Goal: Task Accomplishment & Management: Manage account settings

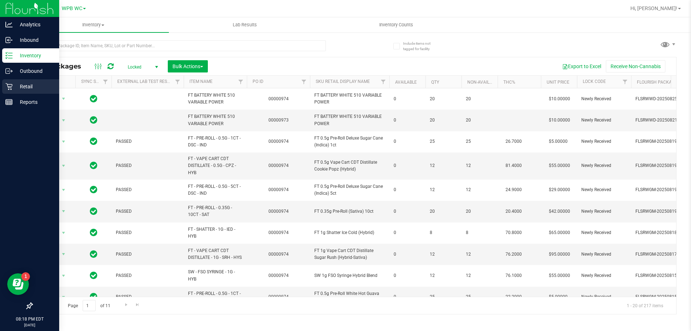
click at [13, 88] on p "Retail" at bounding box center [34, 86] width 43 height 9
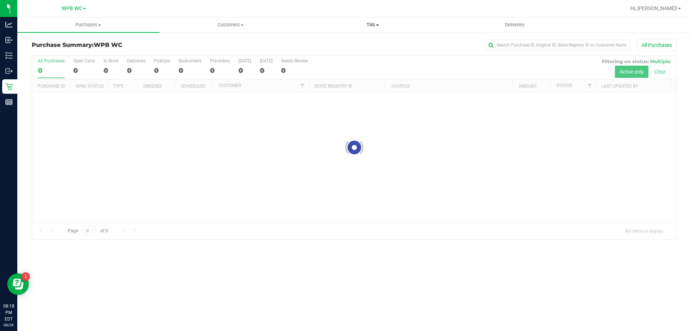
click at [384, 26] on span "Tills" at bounding box center [372, 25] width 141 height 6
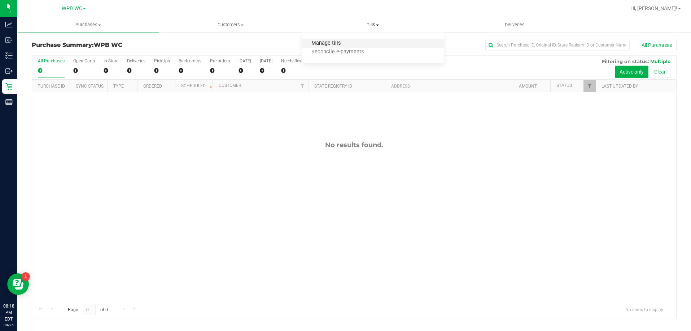
click at [335, 41] on span "Manage tills" at bounding box center [326, 43] width 49 height 6
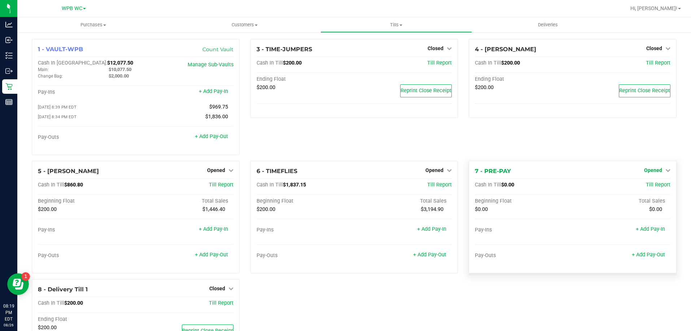
click at [658, 173] on link "Opened" at bounding box center [657, 170] width 26 height 6
click at [647, 187] on link "Close Till" at bounding box center [653, 185] width 19 height 6
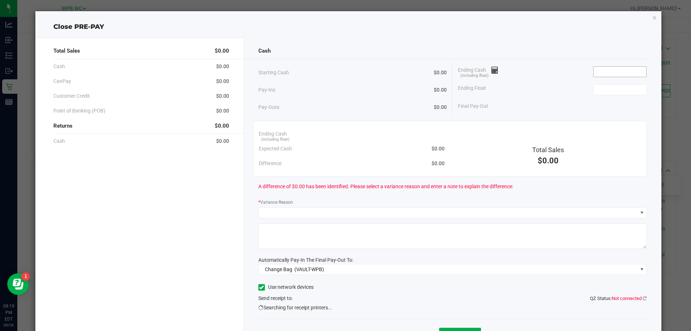
click at [594, 71] on input at bounding box center [620, 72] width 53 height 10
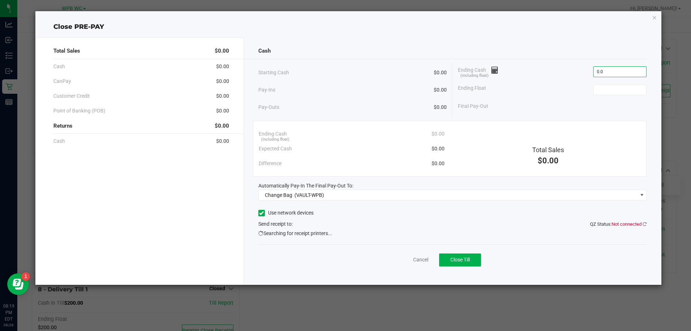
type input "$0.00"
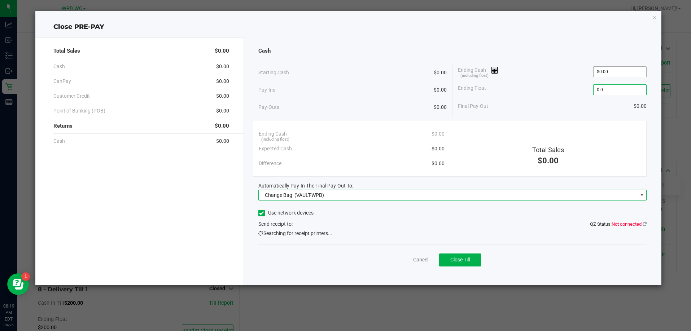
type input "$0.00"
click at [390, 198] on span "Change Bag (VAULT-WPB)" at bounding box center [448, 195] width 379 height 10
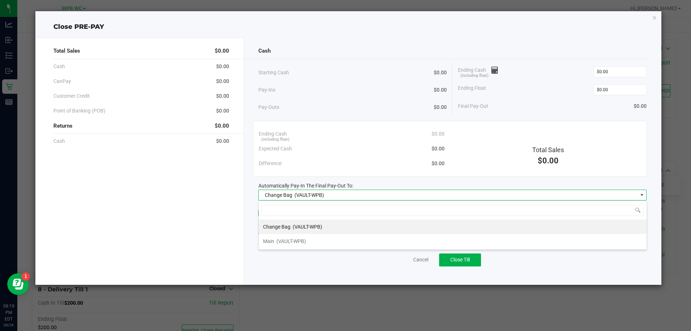
scroll to position [11, 388]
click at [306, 239] on span "(VAULT-WPB)" at bounding box center [291, 242] width 30 height 6
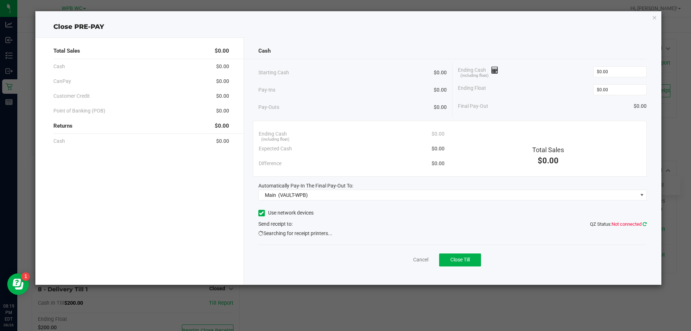
click at [643, 226] on icon at bounding box center [645, 224] width 4 height 5
click at [418, 307] on ngb-modal-window "Close PRE-PAY Total Sales $0.00 Cash $0.00 CanPay $0.00 Customer Credit $0.00 P…" at bounding box center [348, 165] width 696 height 331
click at [651, 218] on div "Cash Starting Cash $0.00 Pay-Ins $0.00 Pay-Outs $0.00 Ending Cash (including fl…" at bounding box center [453, 162] width 418 height 248
click at [649, 220] on div "Cash Starting Cash $0.00 Pay-Ins $0.00 Pay-Outs $0.00 Ending Cash (including fl…" at bounding box center [453, 162] width 418 height 248
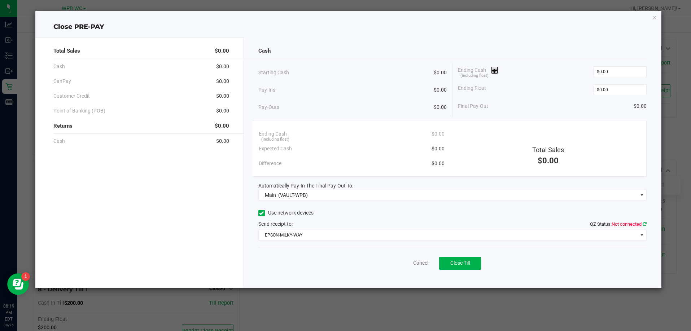
click at [646, 224] on icon at bounding box center [645, 224] width 4 height 5
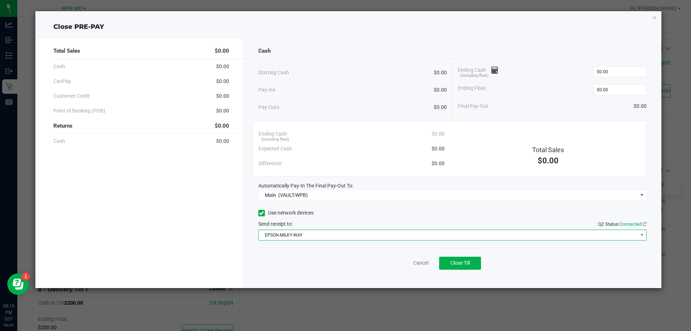
click at [318, 237] on span "EPSON-MILKY-WAY" at bounding box center [448, 235] width 379 height 10
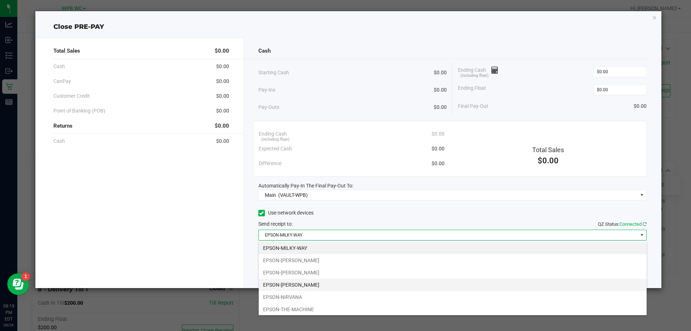
click at [306, 288] on li "EPSON-[PERSON_NAME]" at bounding box center [453, 285] width 388 height 12
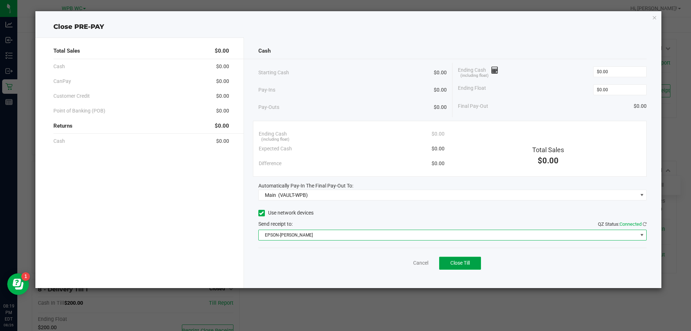
click at [460, 261] on span "Close Till" at bounding box center [459, 263] width 19 height 6
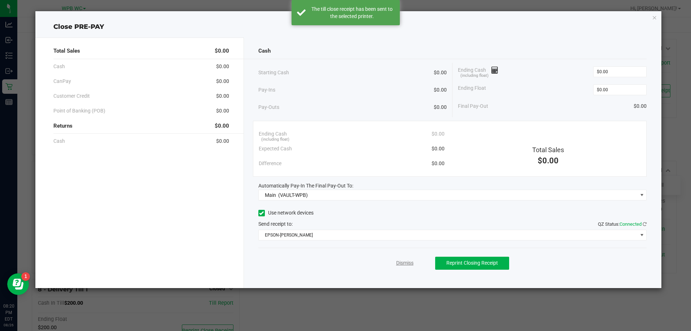
click at [409, 263] on link "Dismiss" at bounding box center [404, 263] width 17 height 8
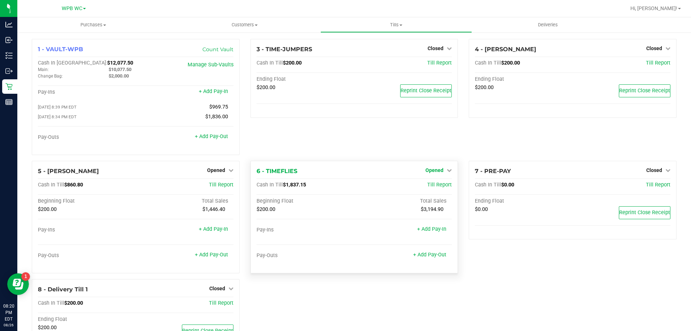
click at [441, 173] on link "Opened" at bounding box center [438, 170] width 26 height 6
click at [434, 188] on link "Close Till" at bounding box center [435, 185] width 19 height 6
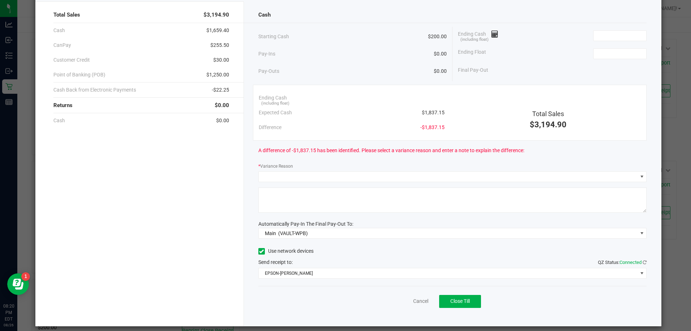
scroll to position [0, 0]
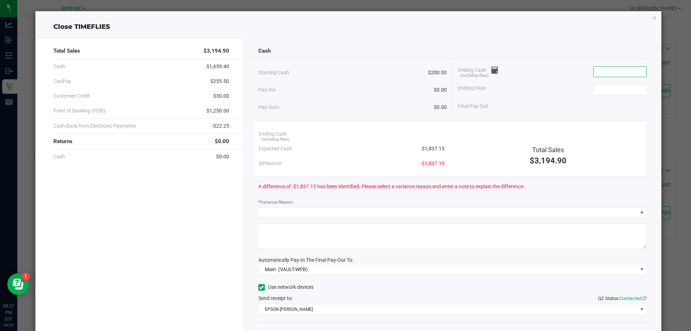
click at [602, 71] on input at bounding box center [620, 72] width 53 height 10
click at [595, 72] on input "1637.15" at bounding box center [620, 72] width 53 height 10
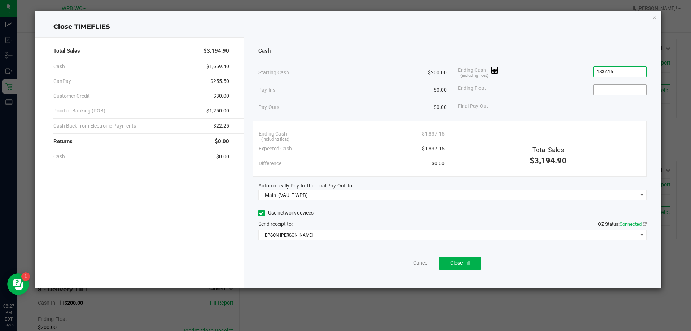
type input "$1,837.15"
click at [615, 87] on input at bounding box center [620, 90] width 53 height 10
type input "$200.00"
click at [367, 224] on div "Send receipt to: QZ Status: Connected" at bounding box center [452, 224] width 389 height 8
click at [455, 265] on span "Close Till" at bounding box center [459, 263] width 19 height 6
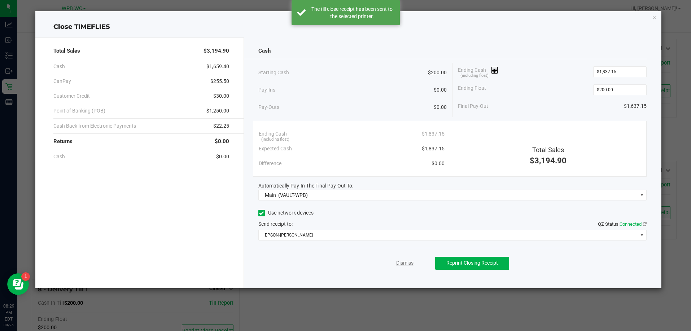
click at [405, 264] on link "Dismiss" at bounding box center [404, 263] width 17 height 8
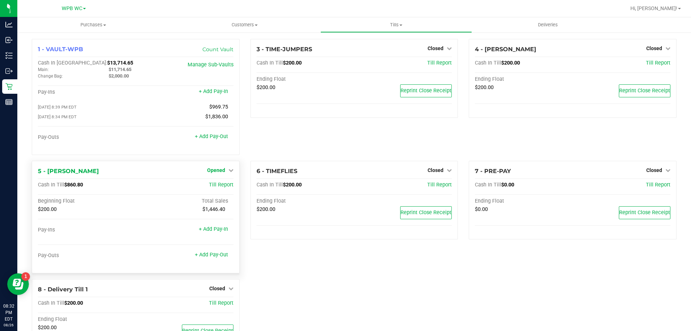
click at [217, 173] on span "Opened" at bounding box center [216, 170] width 18 height 6
click at [222, 187] on link "Close Till" at bounding box center [216, 185] width 19 height 6
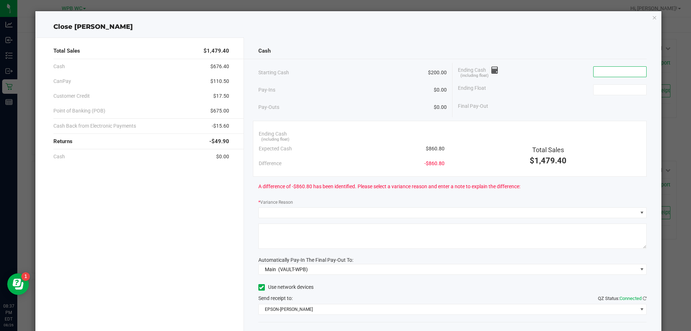
click at [603, 72] on input at bounding box center [620, 72] width 53 height 10
type input "$876.40"
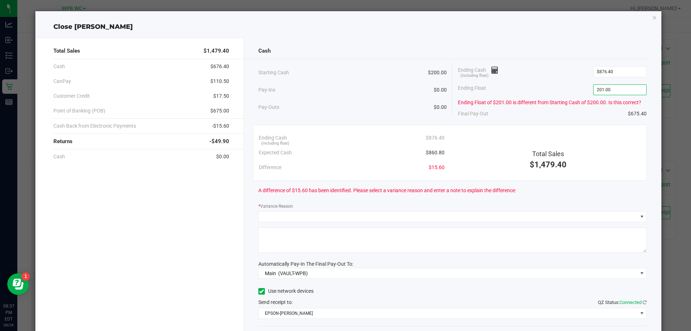
type input "$201.00"
click at [579, 82] on div "Ending Float $201.00" at bounding box center [552, 90] width 189 height 18
type input "876.4"
click at [610, 70] on input "876.4" at bounding box center [620, 72] width 53 height 10
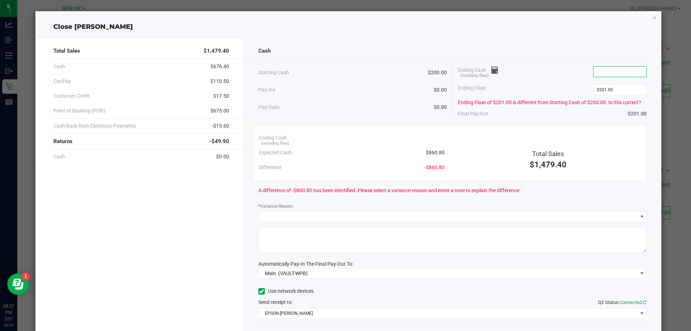
click at [603, 72] on input at bounding box center [620, 72] width 53 height 10
type input "4"
click at [613, 70] on input "860" at bounding box center [620, 72] width 53 height 10
type input "8"
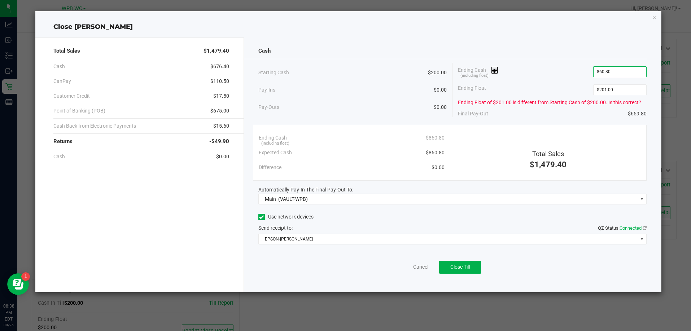
type input "$860.80"
click at [547, 105] on div "Ending Float of $201.00 is different from Starting Cash of $200.00. Is this cor…" at bounding box center [552, 103] width 189 height 8
click at [357, 221] on div "Use network devices" at bounding box center [452, 217] width 389 height 11
click at [624, 89] on input "201" at bounding box center [620, 90] width 53 height 10
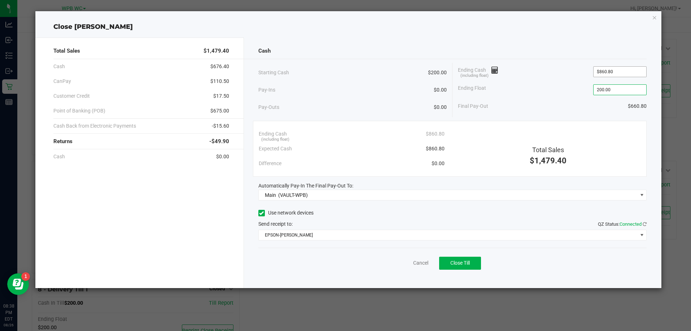
type input "200.00"
type input "860.8"
type input "$200.00"
click at [607, 71] on input "860.8" at bounding box center [620, 72] width 53 height 10
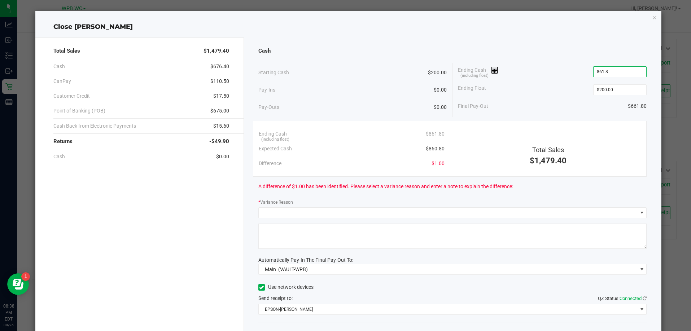
type input "$861.80"
click at [549, 110] on div "Final Pay-Out $661.80" at bounding box center [552, 106] width 189 height 15
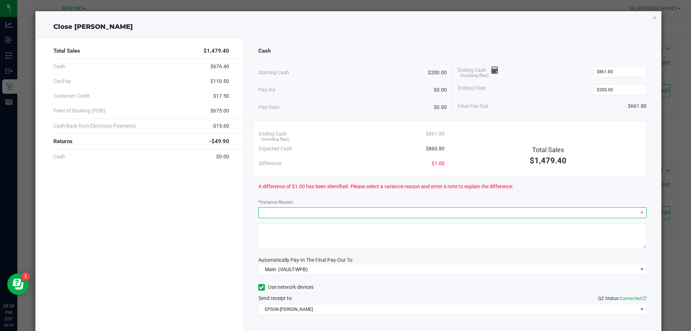
click at [428, 212] on span at bounding box center [448, 213] width 379 height 10
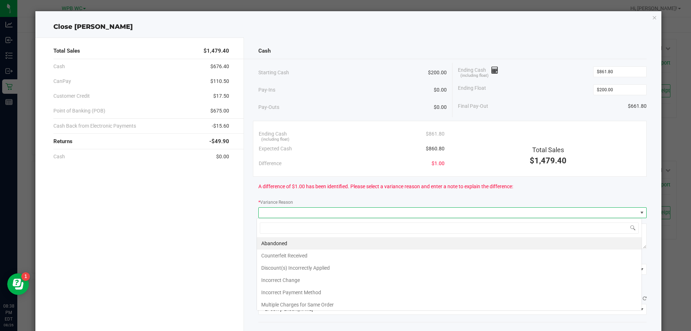
scroll to position [11, 385]
click at [324, 245] on li "Abandoned" at bounding box center [449, 243] width 385 height 12
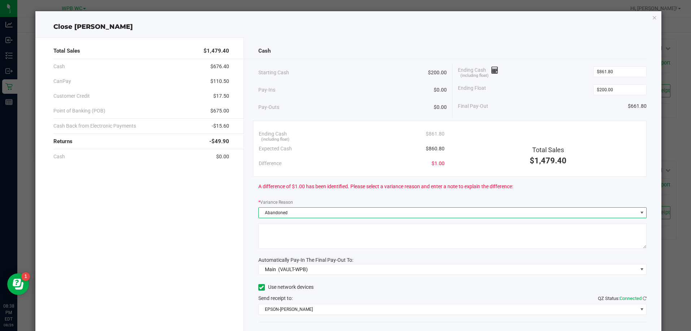
click at [326, 238] on textarea at bounding box center [452, 236] width 389 height 25
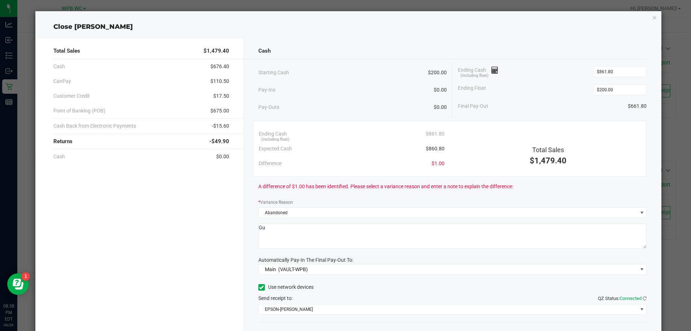
type textarea "G"
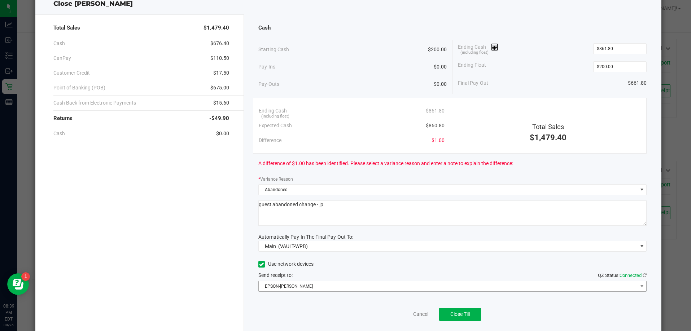
scroll to position [36, 0]
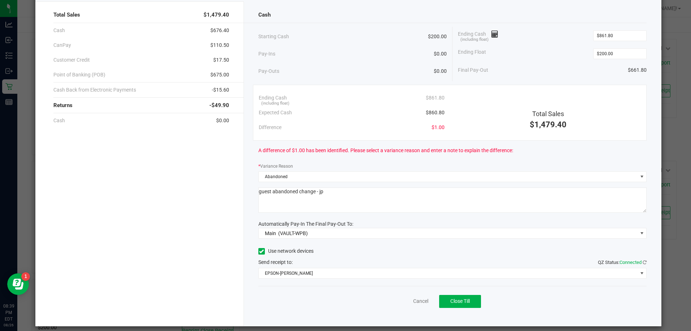
type textarea "guest abandoned change - jp"
click at [431, 222] on div "Automatically Pay-In The Final Pay-Out To:" at bounding box center [452, 224] width 389 height 8
click at [454, 299] on span "Close Till" at bounding box center [459, 301] width 19 height 6
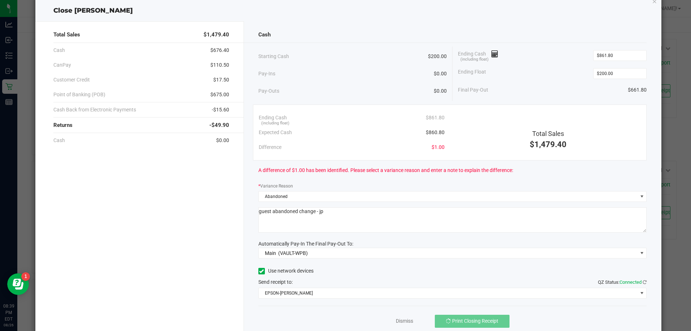
scroll to position [43, 0]
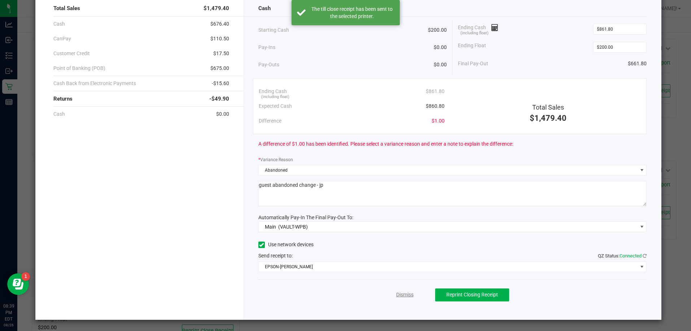
click at [408, 294] on link "Dismiss" at bounding box center [404, 295] width 17 height 8
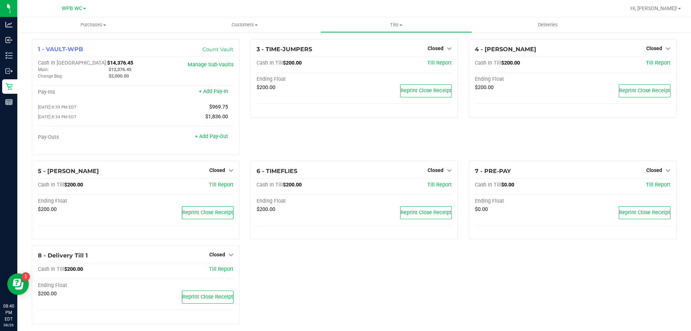
click at [257, 143] on div "3 - TIME-JUMPERS Closed Open Till Cash In Till $200.00 Till Report Ending Float…" at bounding box center [354, 100] width 219 height 122
click at [405, 22] on span "Tills" at bounding box center [396, 25] width 151 height 6
click at [353, 51] on span "Reconcile e-payments" at bounding box center [356, 52] width 72 height 6
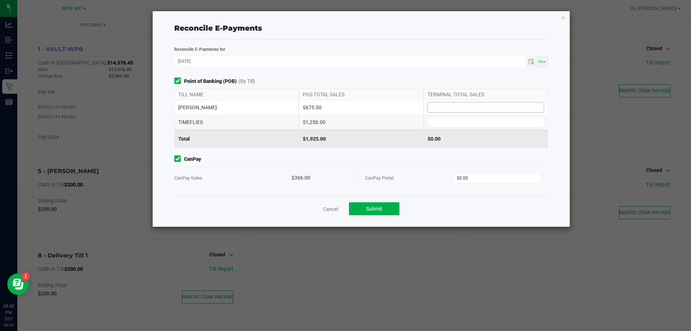
click at [442, 108] on input at bounding box center [486, 107] width 116 height 10
click at [444, 115] on div "[PERSON_NAME] $675.00" at bounding box center [361, 107] width 374 height 15
drag, startPoint x: 444, startPoint y: 117, endPoint x: 445, endPoint y: 124, distance: 7.4
click at [444, 118] on span at bounding box center [486, 122] width 117 height 11
click at [447, 128] on div "TIMEFLIES $1,250.00" at bounding box center [361, 122] width 374 height 14
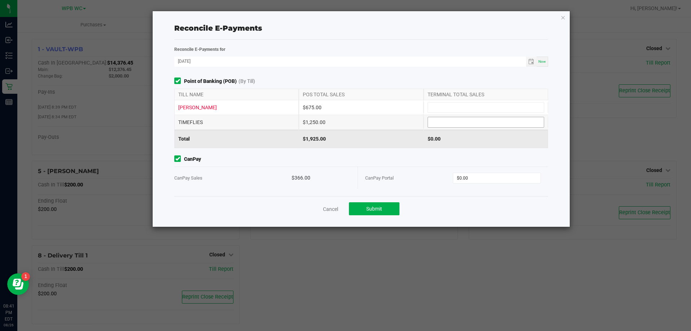
click at [454, 123] on input at bounding box center [486, 122] width 116 height 10
type input "$1,250.00"
click at [493, 112] on input at bounding box center [486, 107] width 116 height 10
type input "$675.00"
click at [380, 158] on span "CanPay" at bounding box center [361, 160] width 374 height 8
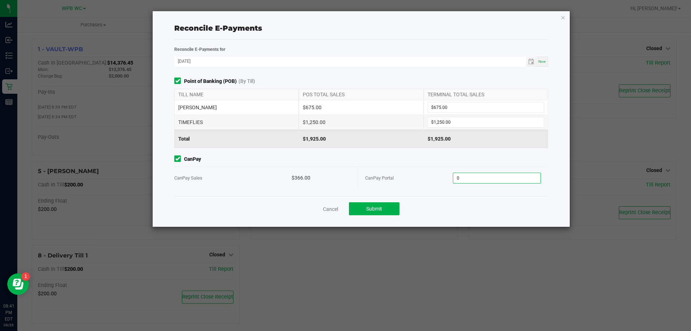
click at [479, 175] on input "0" at bounding box center [496, 178] width 87 height 10
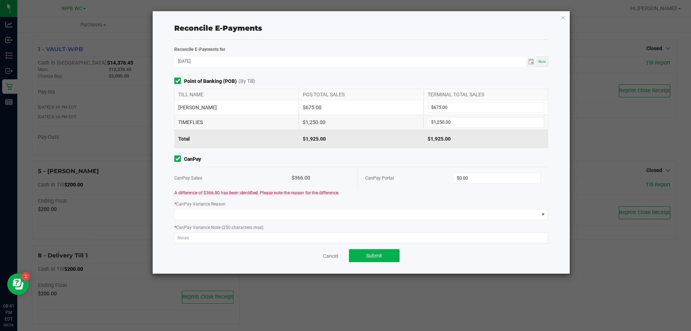
click at [466, 170] on div "CanPay Portal $0.00" at bounding box center [453, 178] width 176 height 22
type input "0"
click at [475, 181] on input "0" at bounding box center [496, 178] width 87 height 10
type input "1"
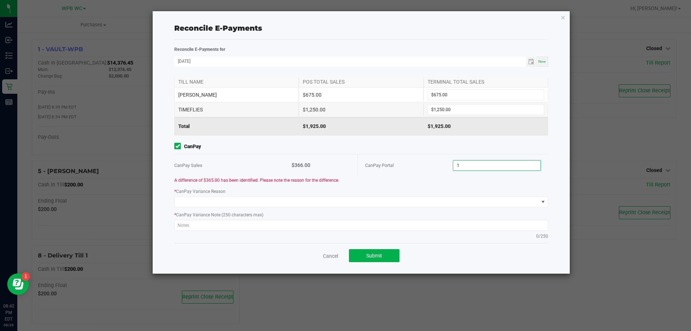
scroll to position [19, 0]
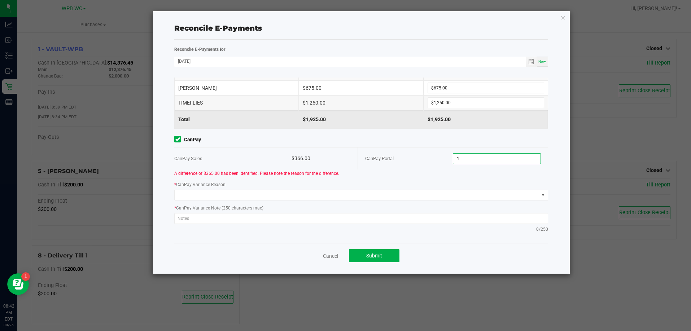
click at [468, 156] on input "1" at bounding box center [496, 159] width 87 height 10
click at [436, 153] on div "CanPay Portal" at bounding box center [409, 159] width 88 height 22
click at [453, 163] on input "0" at bounding box center [496, 159] width 87 height 10
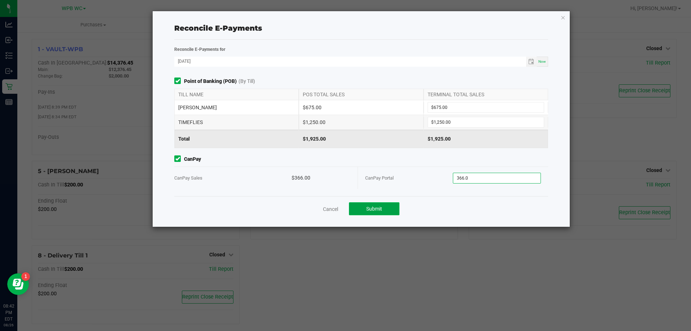
type input "$366.00"
click at [377, 211] on span "Submit" at bounding box center [374, 209] width 16 height 6
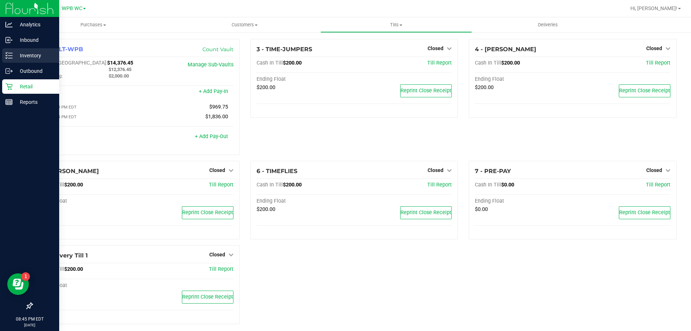
click at [13, 53] on p "Inventory" at bounding box center [34, 55] width 43 height 9
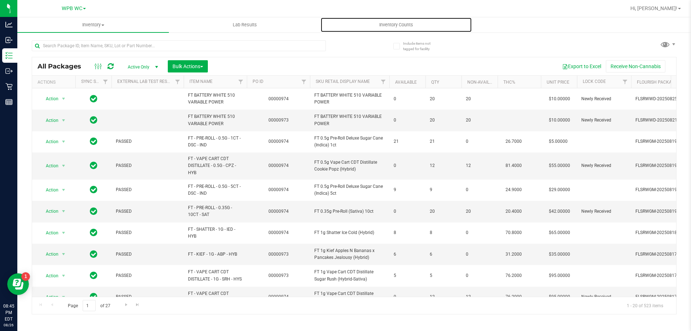
click at [392, 26] on span "Inventory Counts" at bounding box center [396, 25] width 53 height 6
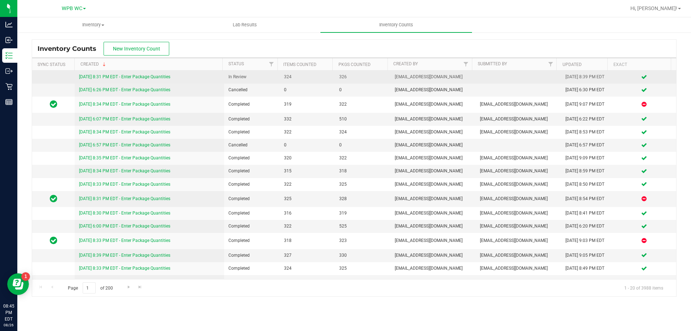
click at [169, 78] on link "[DATE] 8:31 PM EDT - Enter Package Quantities" at bounding box center [124, 76] width 91 height 5
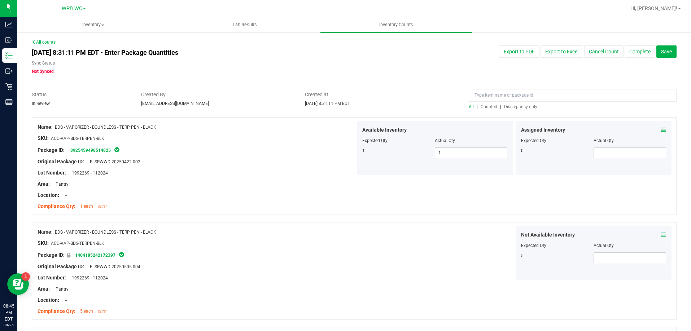
click at [515, 106] on span "Discrepancy only" at bounding box center [520, 106] width 33 height 5
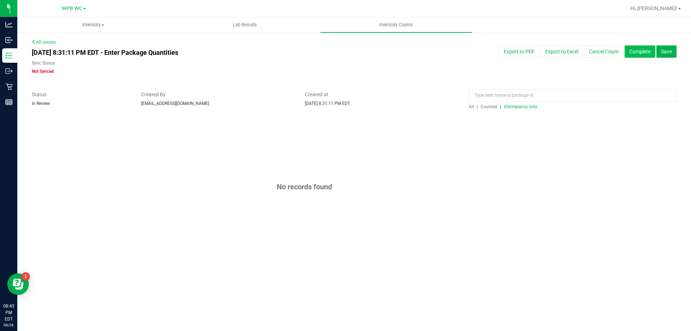
click at [643, 50] on button "Complete" at bounding box center [640, 51] width 31 height 12
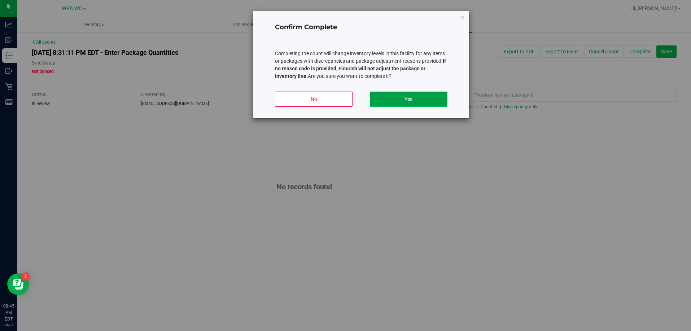
click at [404, 100] on button "Yes" at bounding box center [409, 99] width 78 height 15
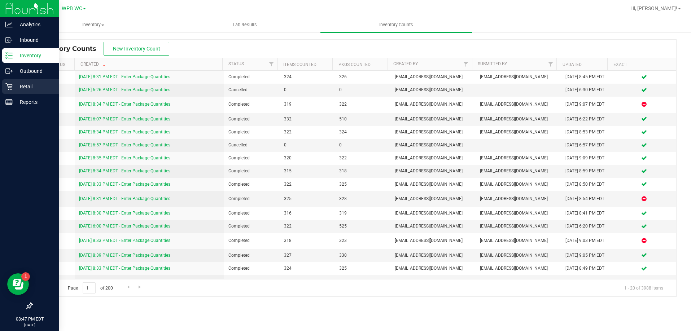
click at [21, 81] on div "Retail" at bounding box center [30, 86] width 57 height 14
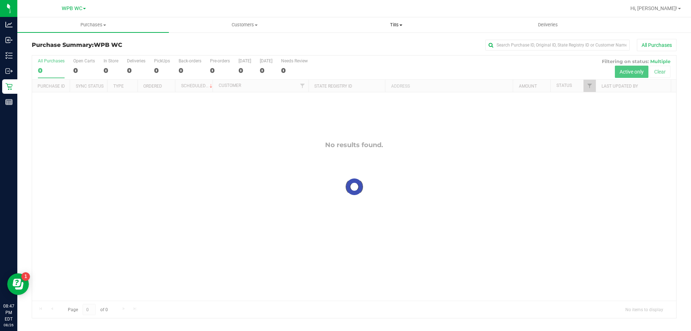
click at [390, 24] on span "Tills" at bounding box center [396, 25] width 151 height 6
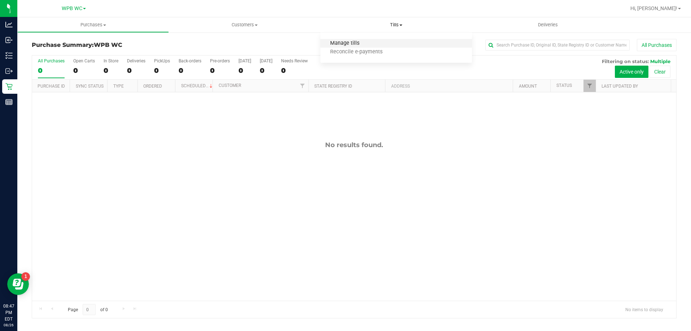
click at [342, 44] on span "Manage tills" at bounding box center [344, 43] width 49 height 6
